Goal: Task Accomplishment & Management: Use online tool/utility

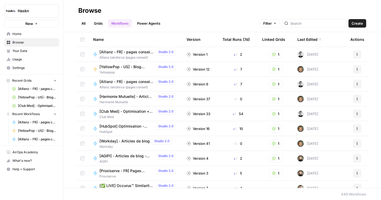
click at [84, 26] on link "All" at bounding box center [83, 23] width 10 height 8
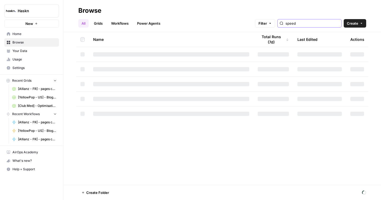
click at [316, 23] on input "speed" at bounding box center [313, 23] width 54 height 5
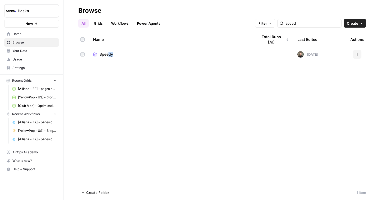
click at [109, 57] on td "Speedy" at bounding box center [171, 54] width 165 height 15
click at [112, 55] on span "Speedy" at bounding box center [107, 54] width 14 height 5
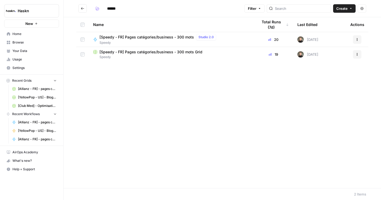
click at [156, 34] on div "[Speedy - FR] Pages catégories/business - 300 mots Studio 2.0" at bounding box center [159, 37] width 119 height 6
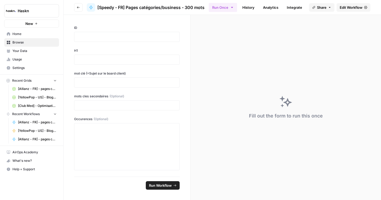
click at [346, 7] on span "Edit Workflow" at bounding box center [351, 7] width 23 height 5
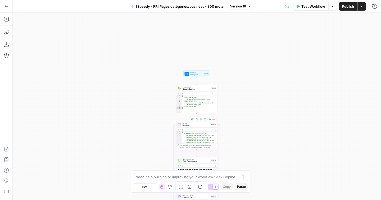
click at [189, 125] on span "Iteration" at bounding box center [196, 125] width 27 height 3
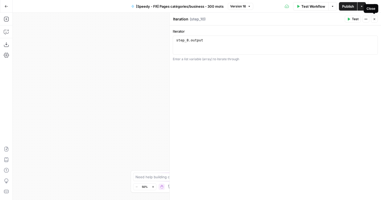
click at [374, 19] on icon "button" at bounding box center [374, 18] width 3 height 3
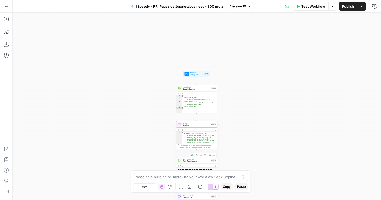
click at [191, 159] on span "Web Page Scrape" at bounding box center [196, 159] width 27 height 2
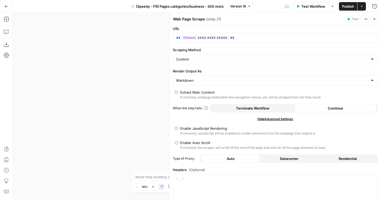
scroll to position [1, 0]
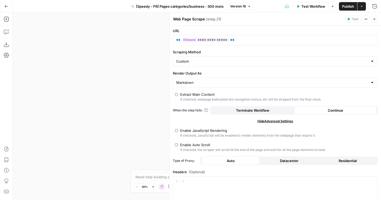
click at [319, 64] on div "Custom" at bounding box center [275, 61] width 205 height 10
type input "Custom"
click at [324, 47] on form "**********" at bounding box center [276, 112] width 212 height 174
click at [375, 18] on span "E" at bounding box center [374, 17] width 4 height 5
drag, startPoint x: 374, startPoint y: 16, endPoint x: 259, endPoint y: 11, distance: 115.1
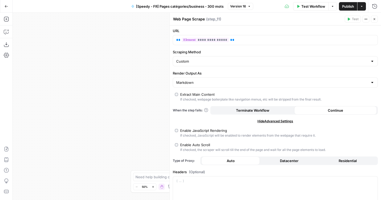
click at [374, 16] on button "Close" at bounding box center [374, 19] width 7 height 7
